Goal: Task Accomplishment & Management: Use online tool/utility

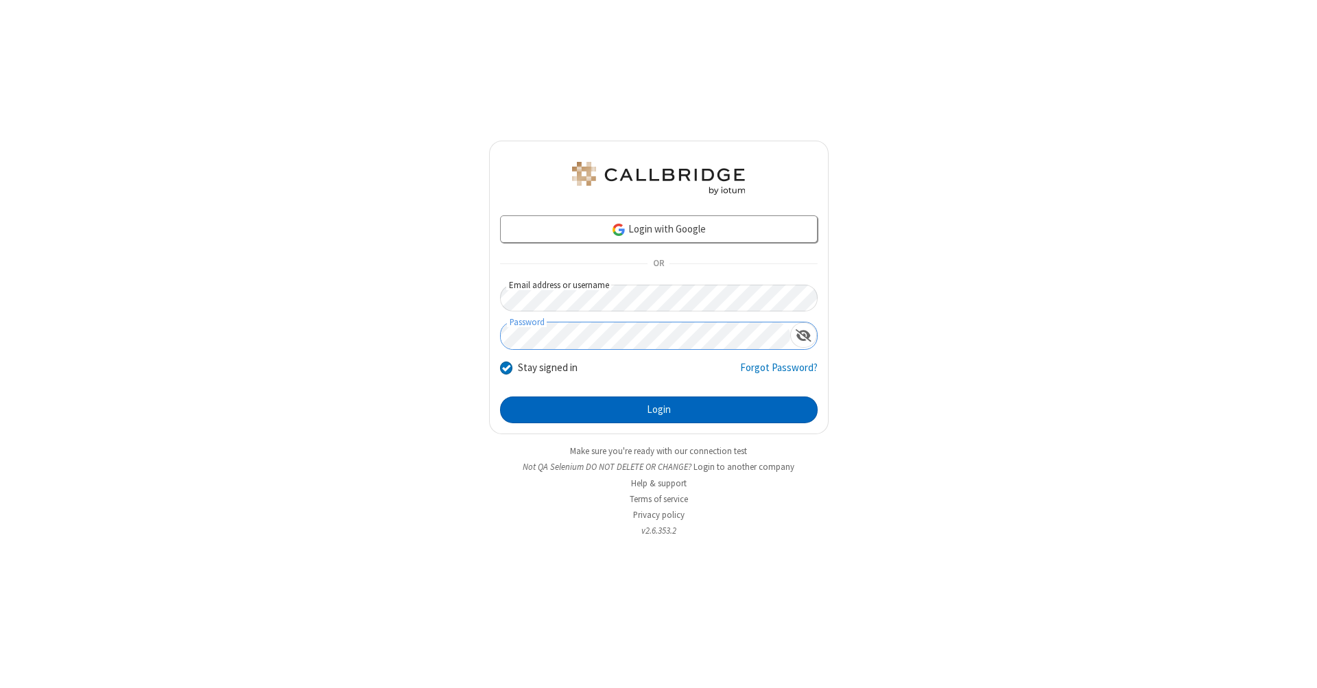
click at [658, 410] on button "Login" at bounding box center [658, 409] width 317 height 27
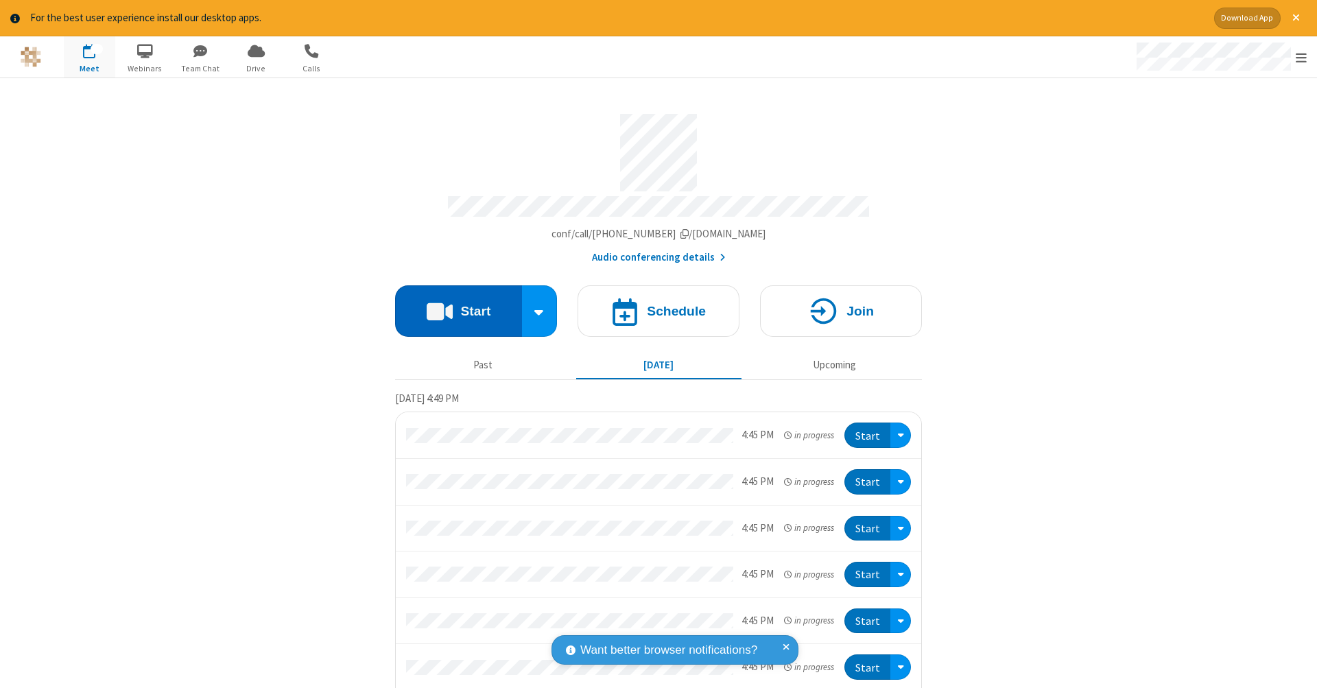
click at [453, 304] on button "Start" at bounding box center [458, 310] width 127 height 51
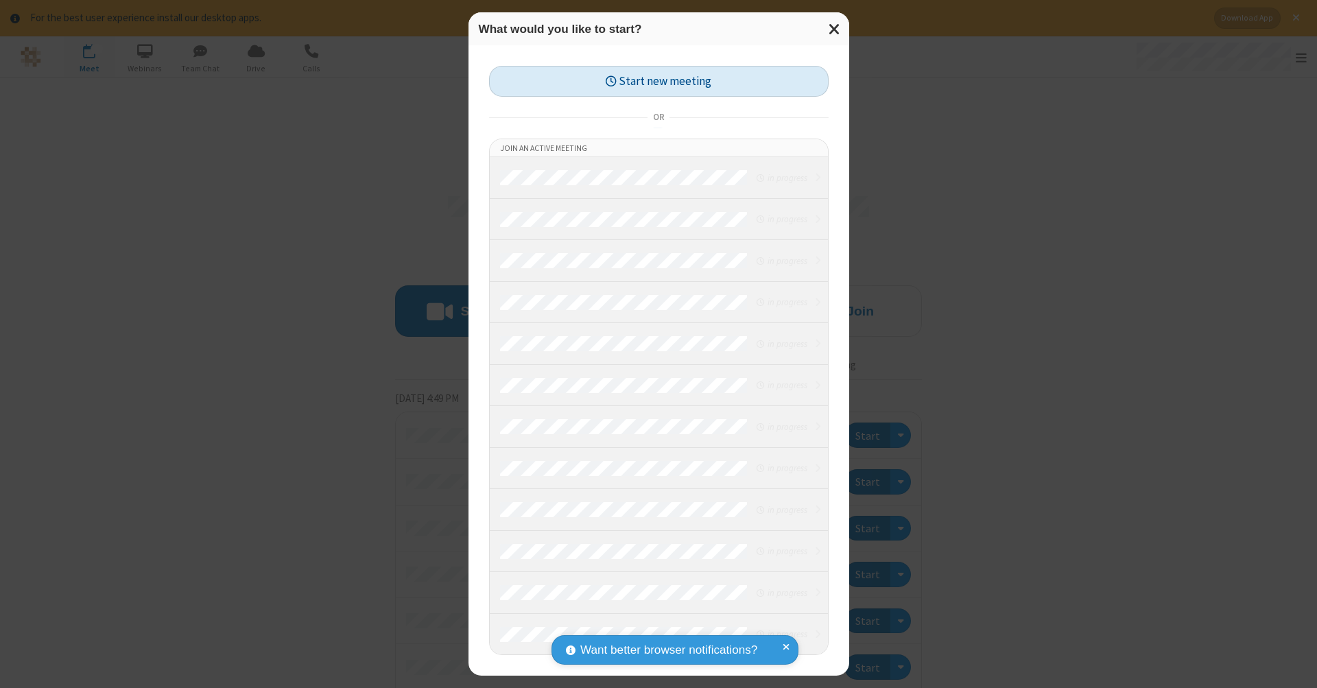
click at [658, 81] on button "Start new meeting" at bounding box center [658, 81] width 339 height 31
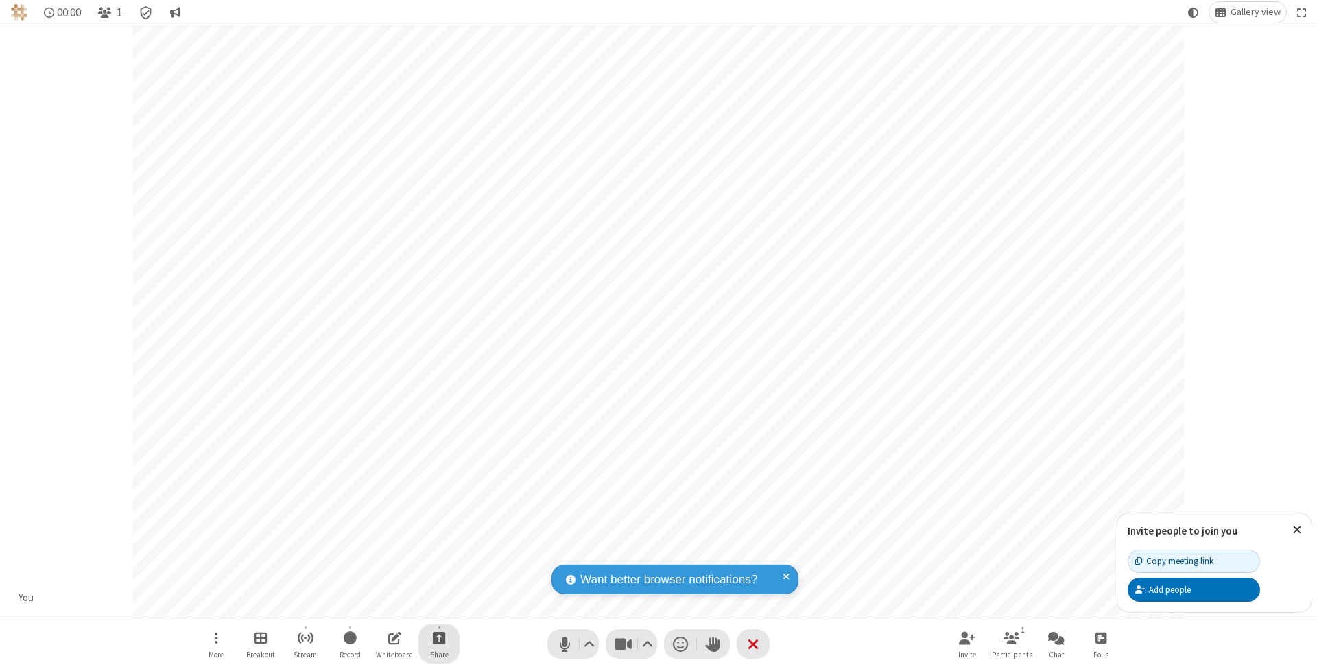
click at [438, 637] on span "Start sharing" at bounding box center [439, 637] width 13 height 17
click at [383, 605] on span "Share my screen" at bounding box center [384, 607] width 16 height 12
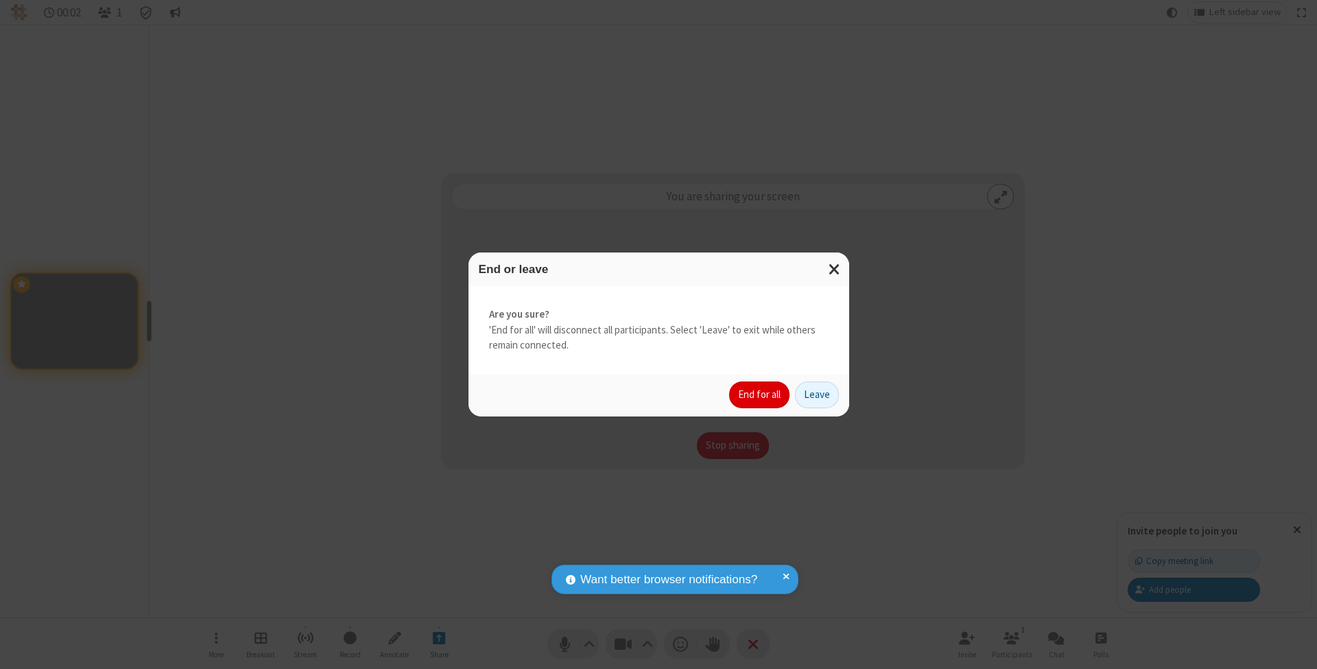
click at [760, 394] on button "End for all" at bounding box center [759, 394] width 60 height 27
